Goal: Obtain resource: Download file/media

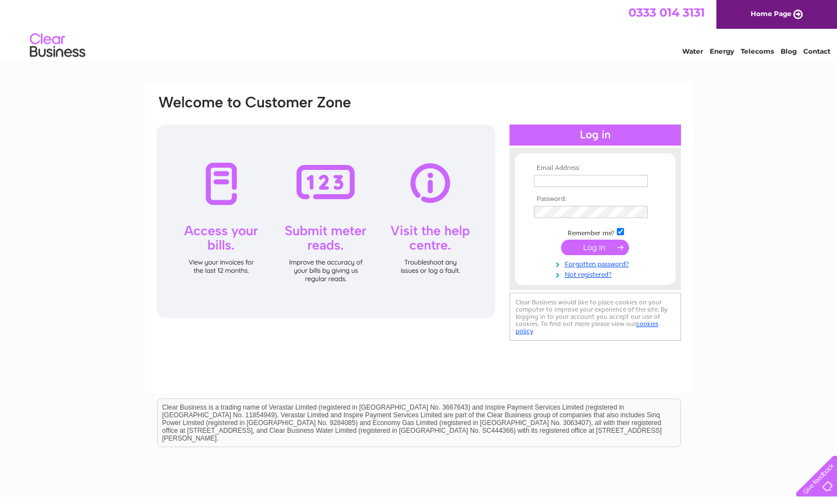
type input "gav_mcp@hotmail.com"
click at [588, 243] on input "submit" at bounding box center [595, 247] width 68 height 15
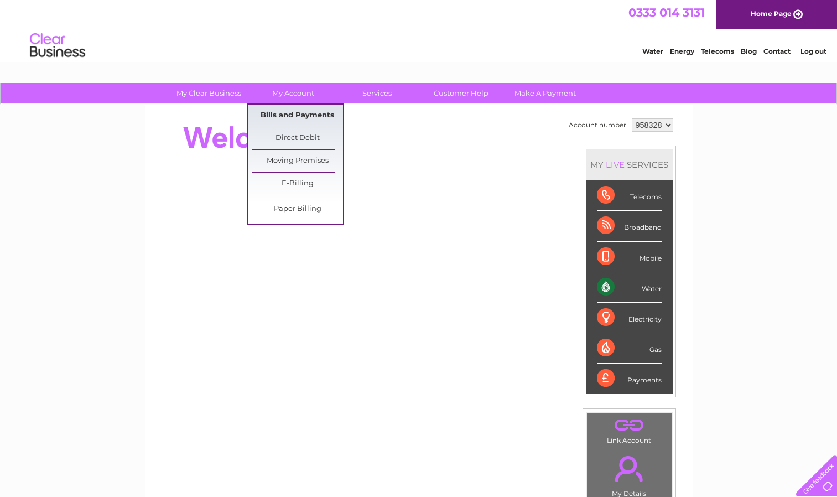
click at [291, 113] on link "Bills and Payments" at bounding box center [297, 116] width 91 height 22
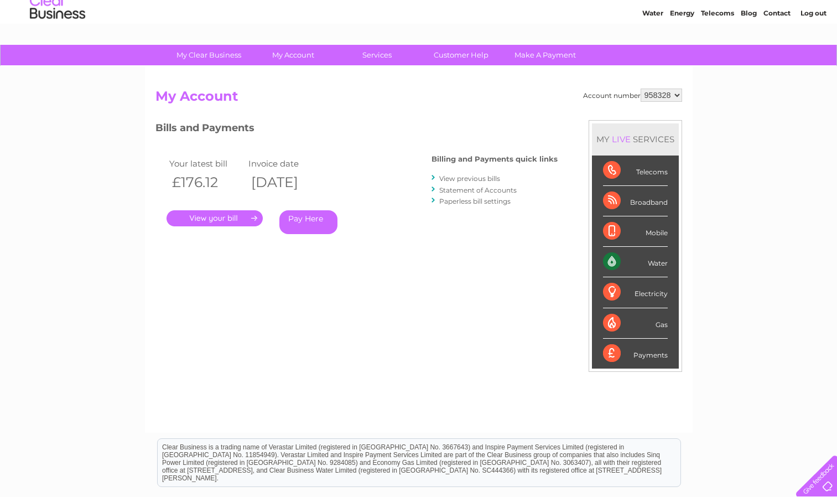
scroll to position [111, 0]
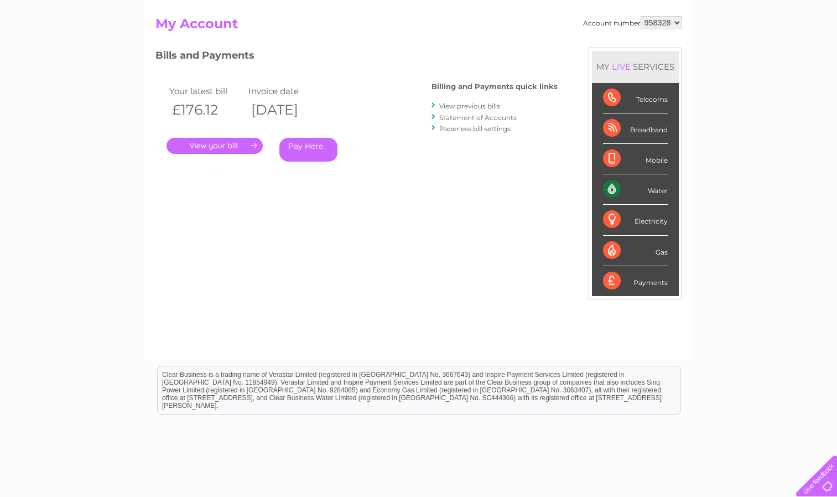
click at [482, 102] on link "View previous bills" at bounding box center [469, 106] width 61 height 8
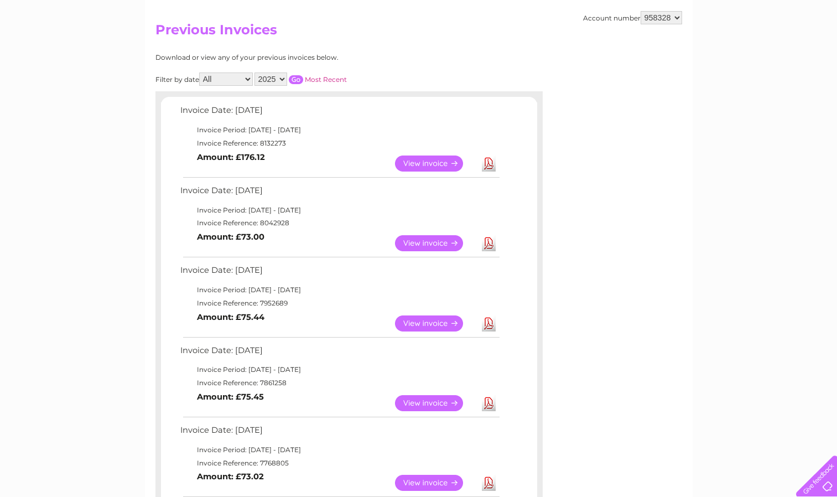
scroll to position [111, 0]
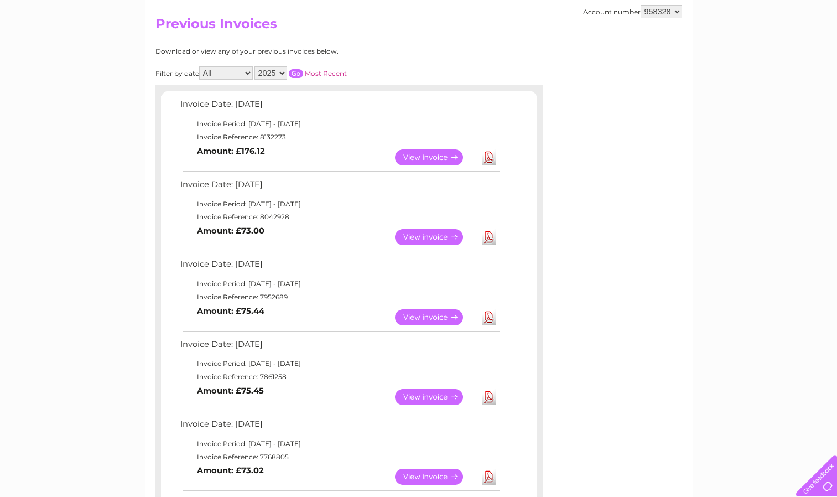
click at [436, 237] on link "View" at bounding box center [435, 237] width 81 height 16
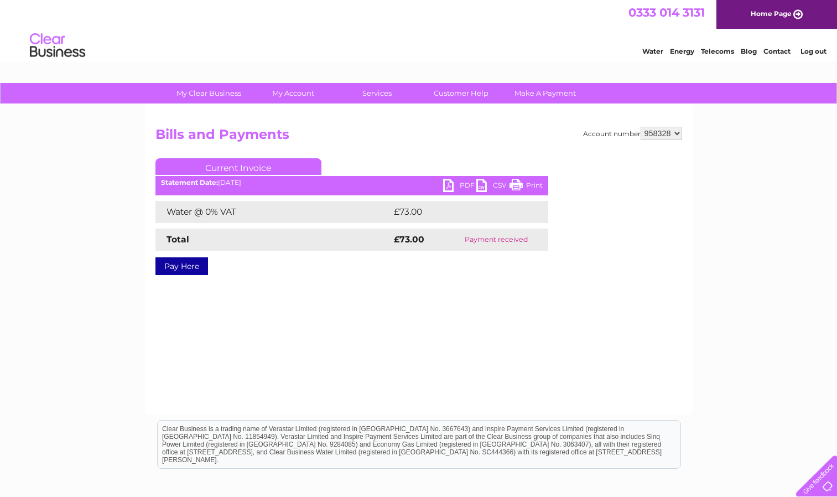
click at [464, 186] on link "PDF" at bounding box center [459, 187] width 33 height 16
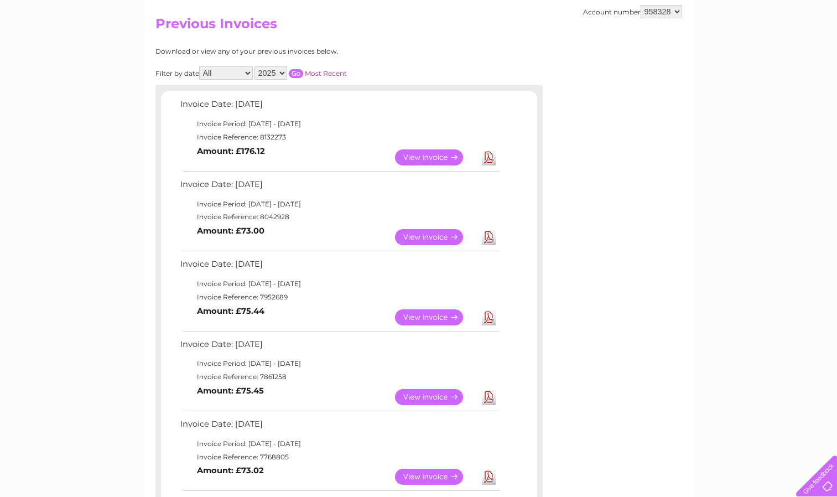
click at [438, 317] on link "View" at bounding box center [435, 317] width 81 height 16
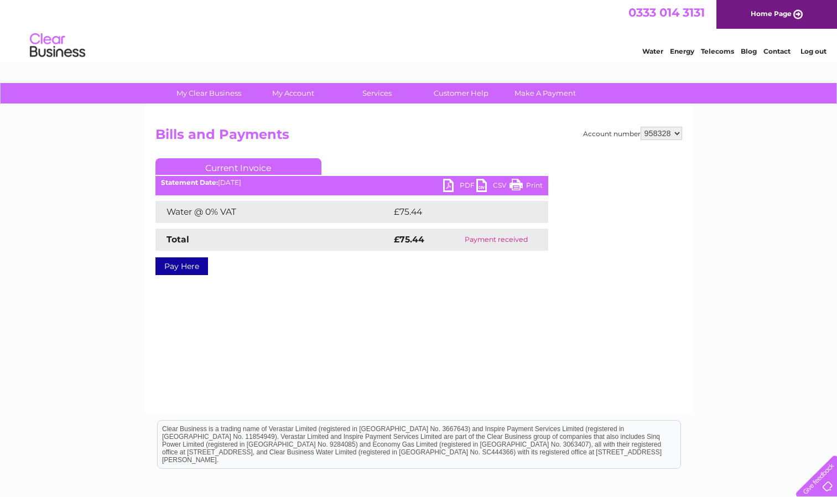
click at [465, 183] on link "PDF" at bounding box center [459, 187] width 33 height 16
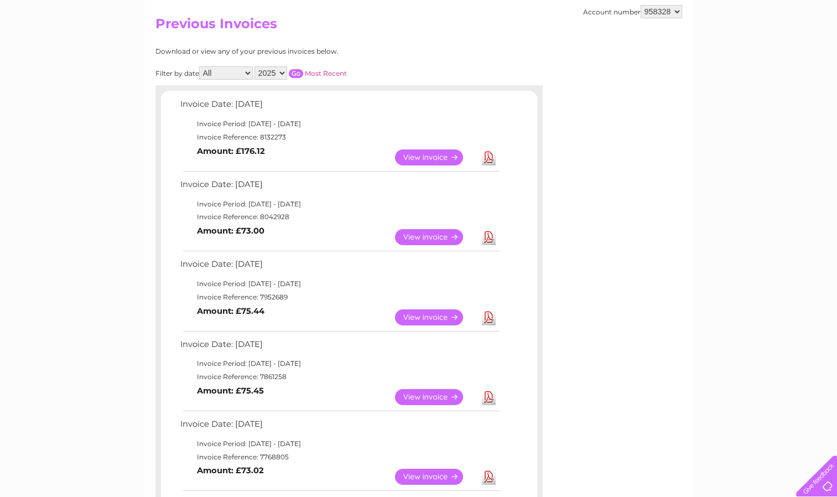
click at [426, 395] on link "View" at bounding box center [435, 397] width 81 height 16
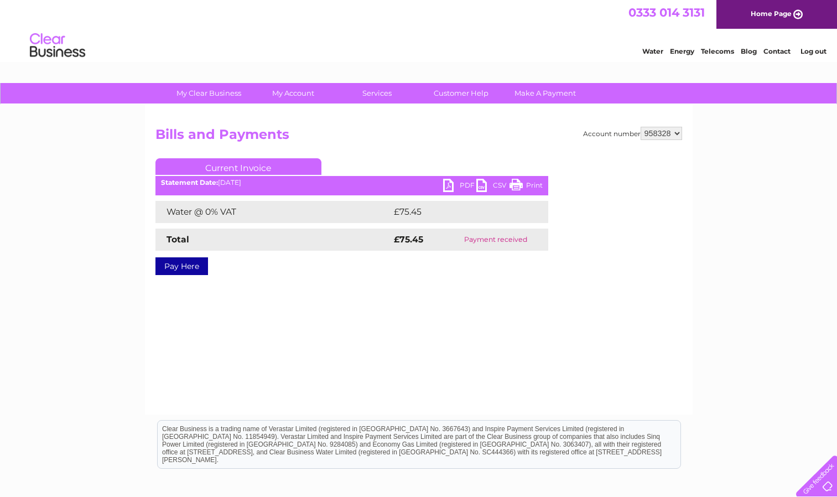
click at [464, 184] on link "PDF" at bounding box center [459, 187] width 33 height 16
click at [288, 365] on div "Account number 958328 Bills and Payments Current Invoice PDF CSV Print £75.45" at bounding box center [419, 260] width 548 height 310
